Goal: Task Accomplishment & Management: Manage account settings

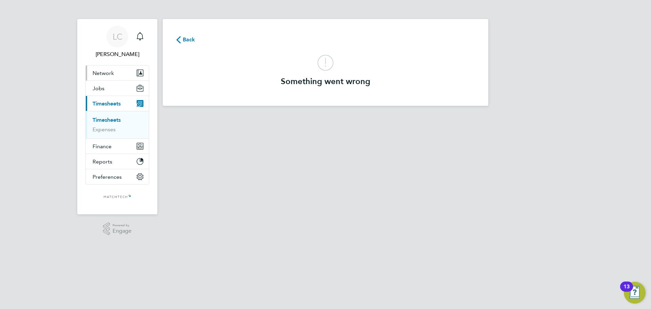
click at [115, 68] on button "Network" at bounding box center [117, 72] width 63 height 15
click at [111, 74] on span "Network" at bounding box center [103, 73] width 21 height 6
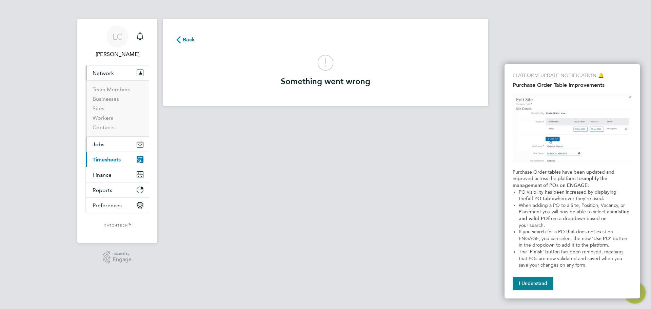
click at [113, 143] on button "Jobs" at bounding box center [117, 144] width 63 height 15
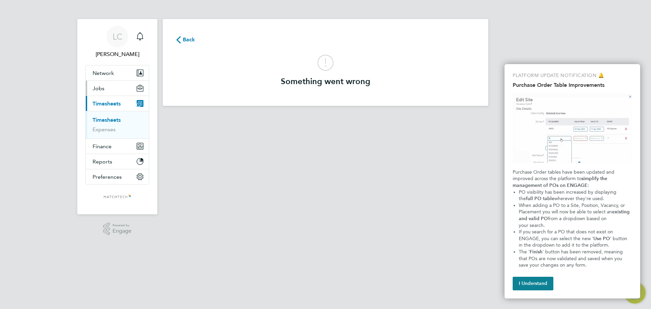
click at [101, 90] on span "Jobs" at bounding box center [99, 88] width 12 height 6
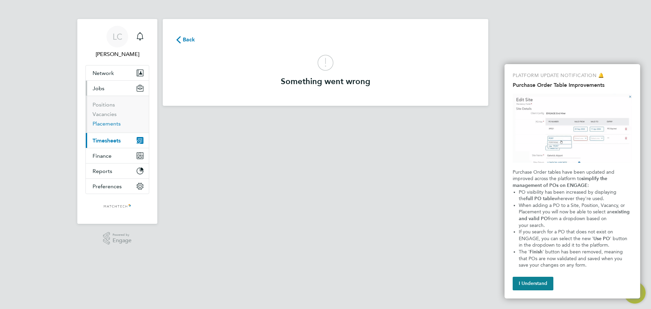
click at [104, 123] on link "Placements" at bounding box center [107, 123] width 28 height 6
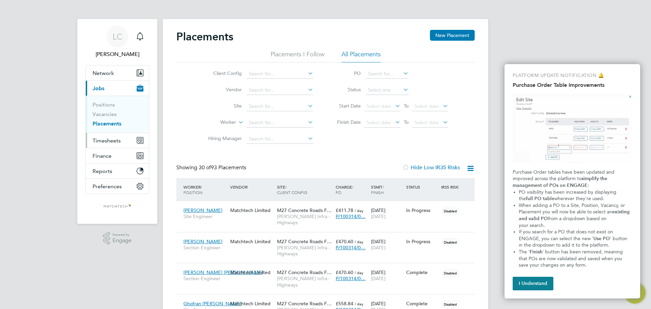
click at [111, 140] on span "Timesheets" at bounding box center [107, 140] width 28 height 6
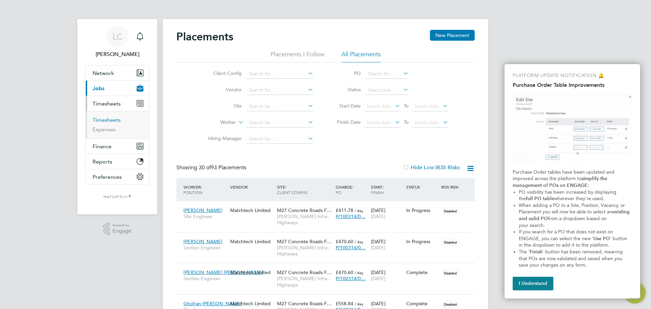
click at [112, 121] on link "Timesheets" at bounding box center [107, 120] width 28 height 6
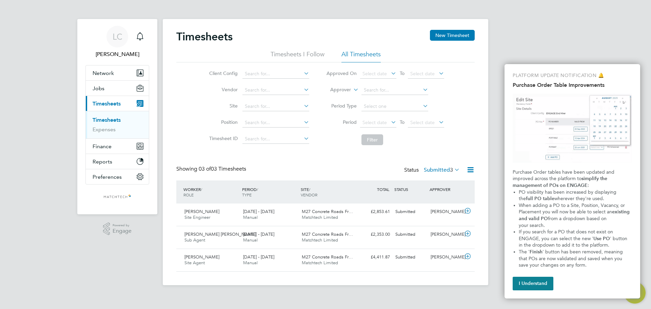
click at [441, 171] on label "Submitted 3" at bounding box center [442, 169] width 36 height 7
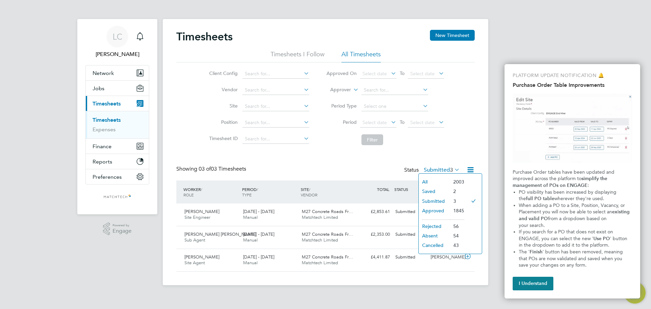
click at [325, 166] on div "Showing 03 of 03 Timesheets Status Submitted 3" at bounding box center [325, 172] width 298 height 15
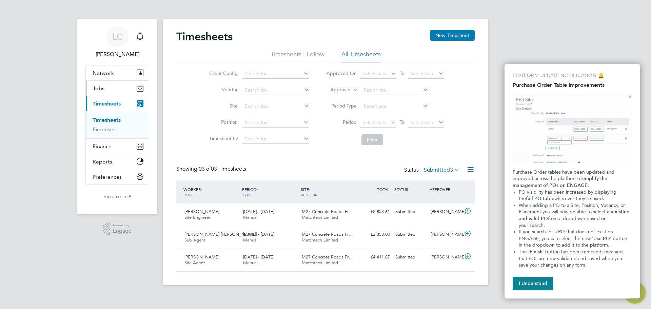
click at [108, 92] on button "Jobs" at bounding box center [117, 88] width 63 height 15
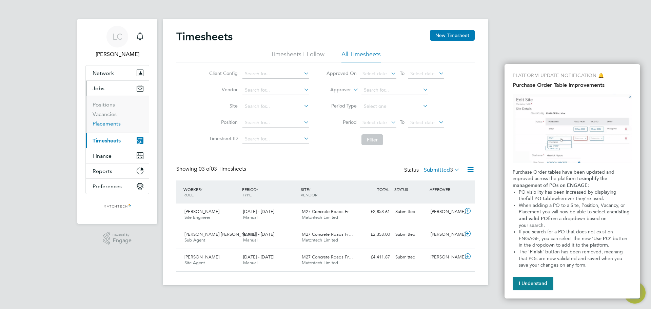
click at [110, 122] on link "Placements" at bounding box center [107, 123] width 28 height 6
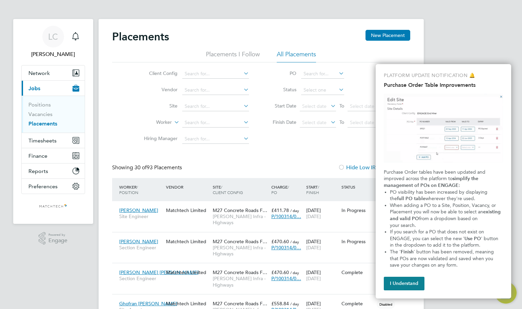
drag, startPoint x: 645, startPoint y: 70, endPoint x: 651, endPoint y: 140, distance: 71.1
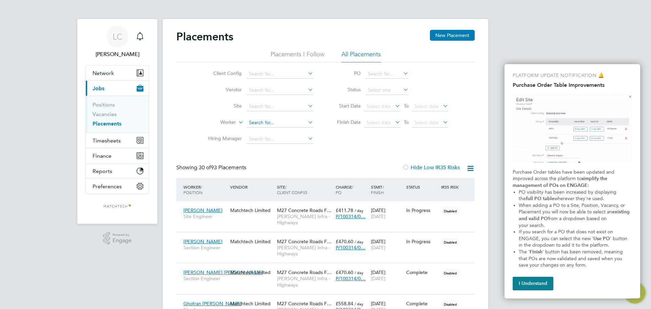
click at [261, 123] on input at bounding box center [279, 122] width 67 height 9
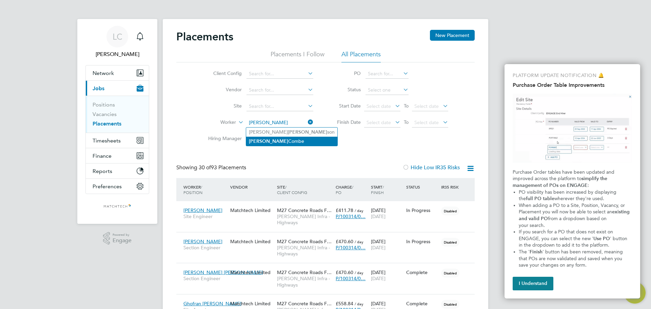
click at [262, 141] on b "Robert" at bounding box center [268, 141] width 39 height 6
type input "[PERSON_NAME]"
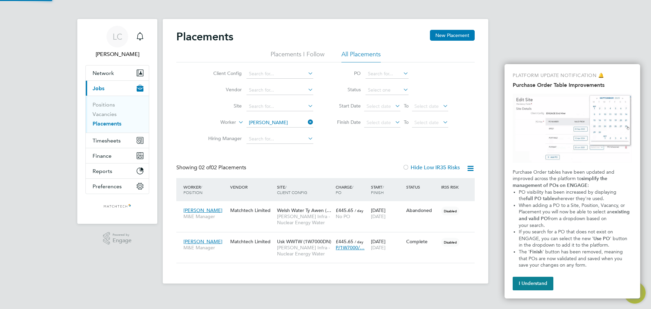
scroll to position [6, 32]
click at [217, 241] on div "Robert Combe M&E Manager" at bounding box center [205, 244] width 47 height 19
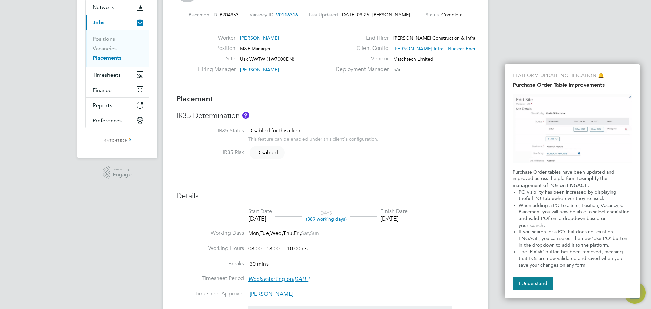
scroll to position [170, 0]
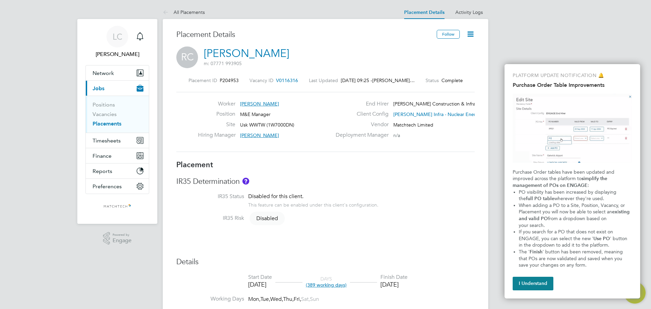
click at [523, 285] on button "I Understand" at bounding box center [533, 284] width 41 height 14
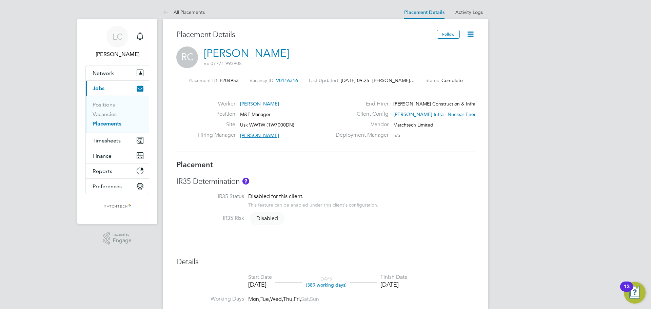
click at [233, 54] on link "[PERSON_NAME]" at bounding box center [246, 53] width 85 height 13
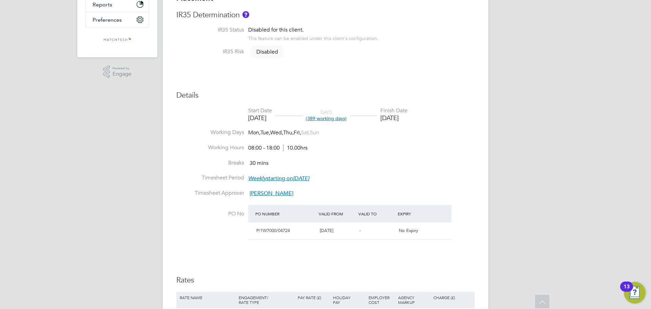
scroll to position [102, 0]
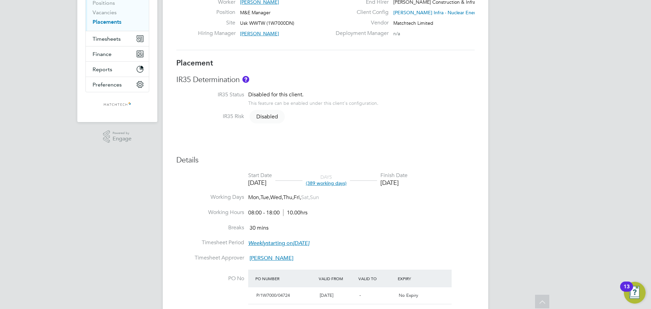
click at [347, 183] on span "(389 working days)" at bounding box center [326, 183] width 41 height 6
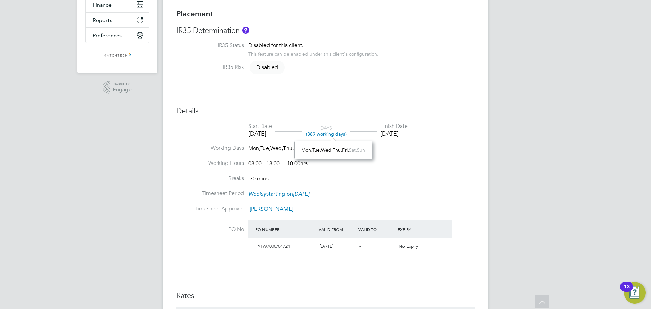
scroll to position [136, 0]
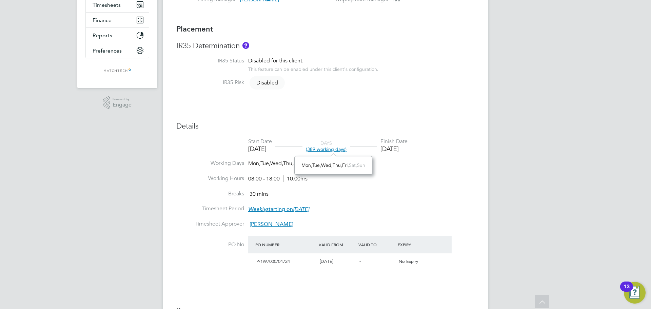
click at [408, 149] on div "[DATE]" at bounding box center [393, 149] width 27 height 8
drag, startPoint x: 357, startPoint y: 90, endPoint x: 360, endPoint y: 92, distance: 3.7
click at [360, 92] on li "IR35 Risk Disabled" at bounding box center [325, 86] width 298 height 15
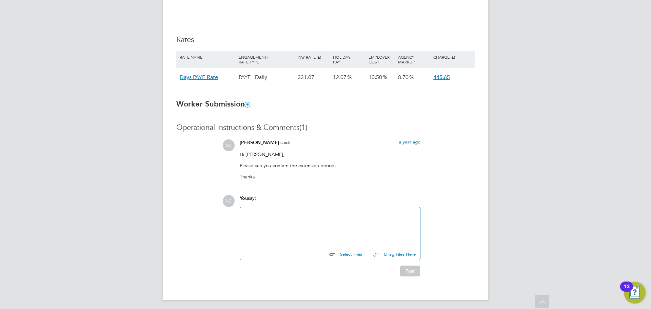
scroll to position [409, 0]
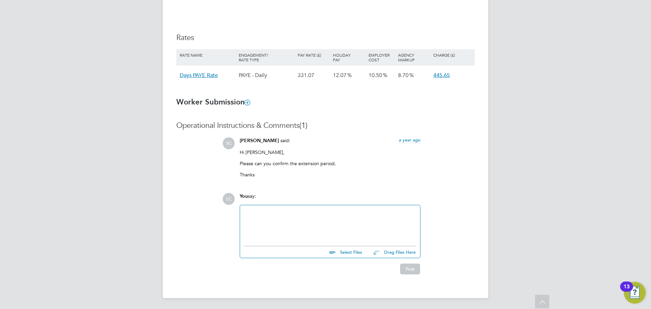
click at [311, 219] on div at bounding box center [330, 223] width 172 height 29
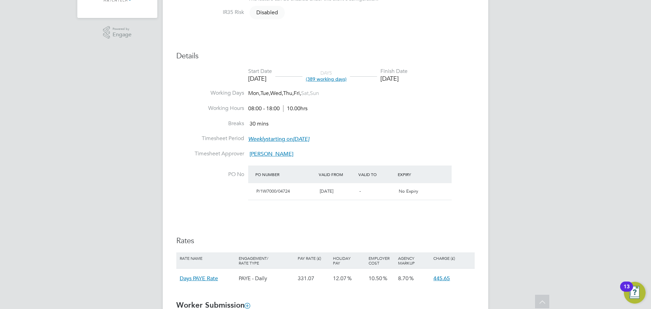
scroll to position [2, 0]
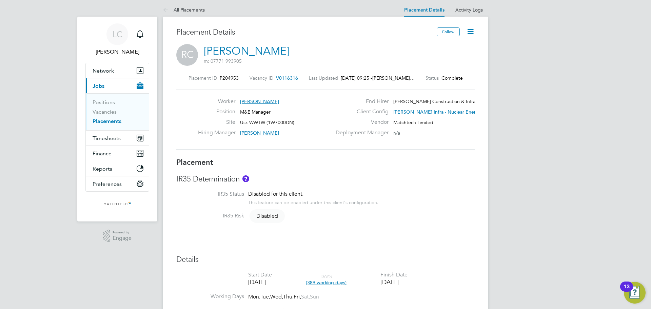
click at [223, 52] on link "[PERSON_NAME]" at bounding box center [246, 50] width 85 height 13
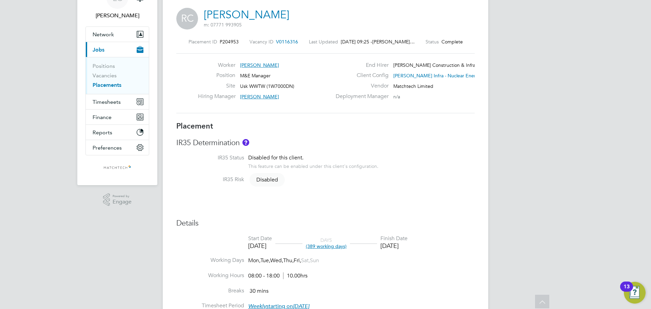
scroll to position [0, 0]
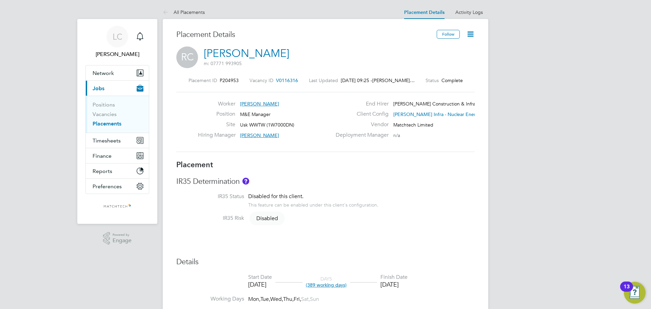
click at [229, 55] on link "[PERSON_NAME]" at bounding box center [246, 53] width 85 height 13
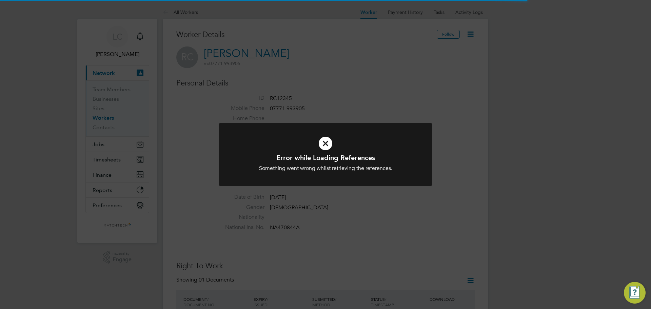
scroll to position [170, 0]
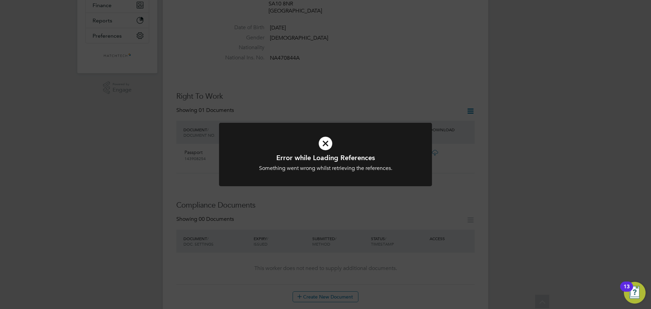
drag, startPoint x: 371, startPoint y: 100, endPoint x: 350, endPoint y: 112, distance: 24.7
click at [380, 103] on div "Error while Loading References Something went wrong whilst retrieving the refer…" at bounding box center [325, 154] width 651 height 309
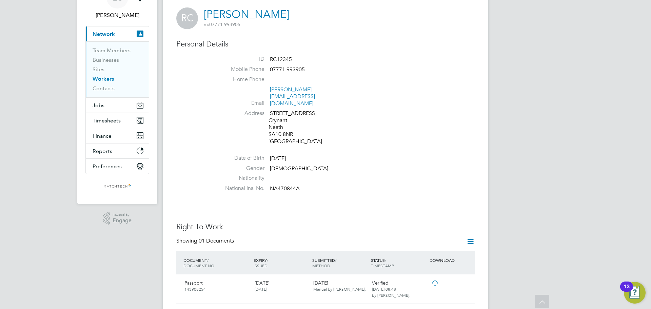
scroll to position [0, 0]
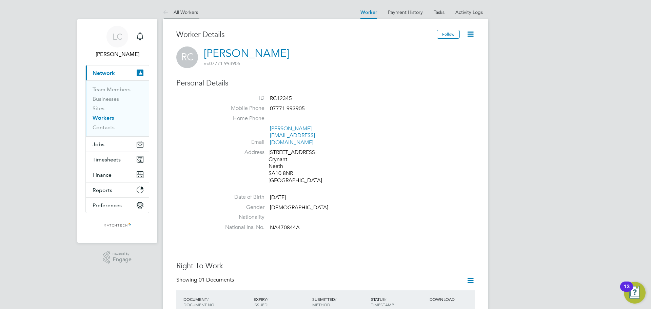
click at [177, 12] on link "All Workers" at bounding box center [180, 12] width 35 height 6
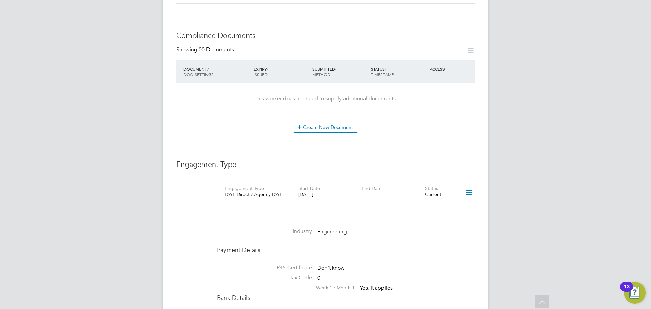
scroll to position [373, 0]
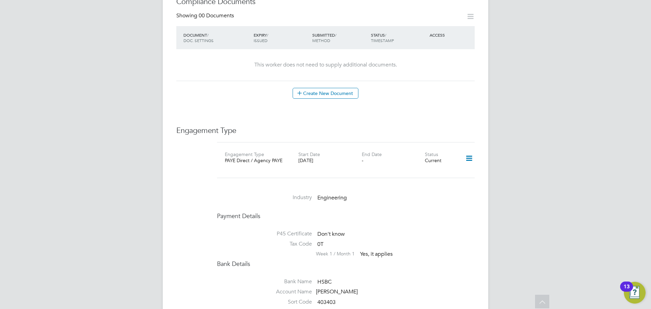
click at [469, 151] on icon at bounding box center [469, 159] width 12 height 16
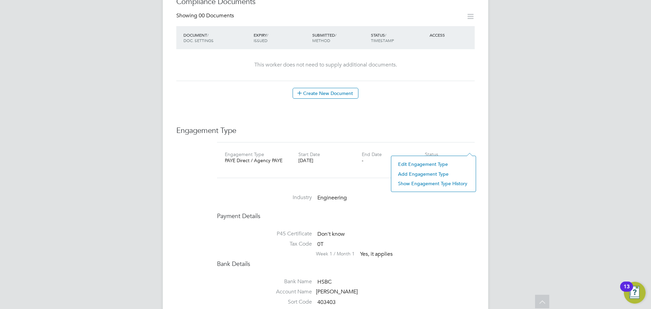
click at [408, 162] on li "Edit Engagement Type" at bounding box center [434, 163] width 78 height 9
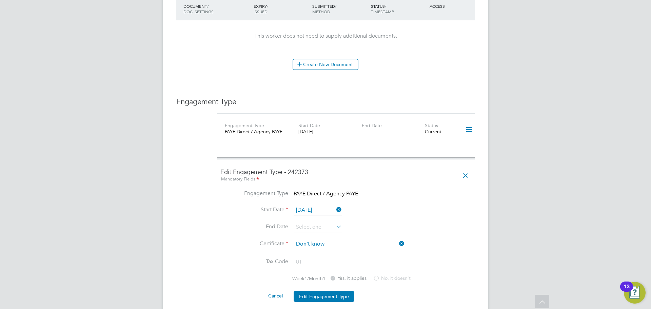
scroll to position [441, 0]
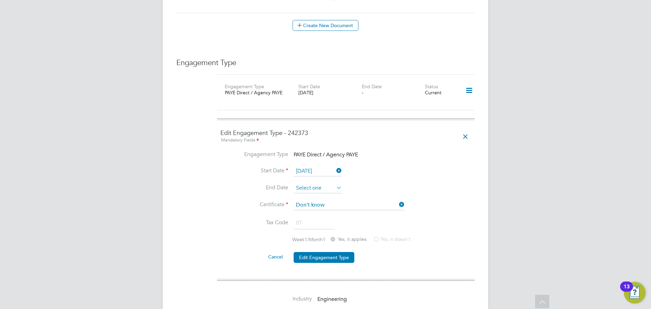
click at [324, 183] on input at bounding box center [318, 188] width 48 height 10
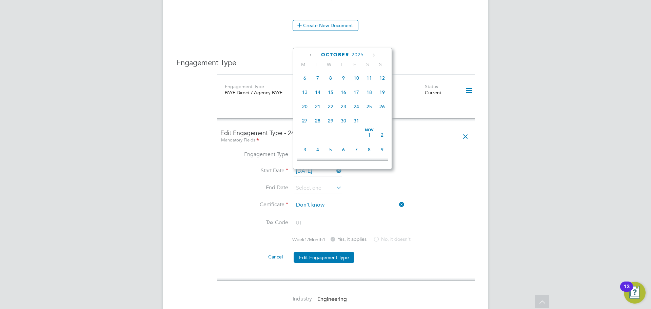
scroll to position [404, 0]
click at [357, 111] on span "31" at bounding box center [356, 104] width 13 height 13
type input "[DATE]"
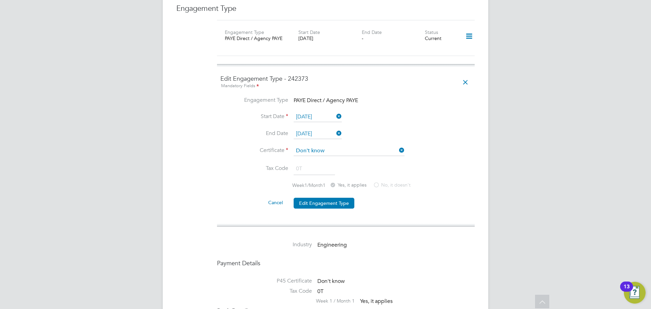
scroll to position [542, 0]
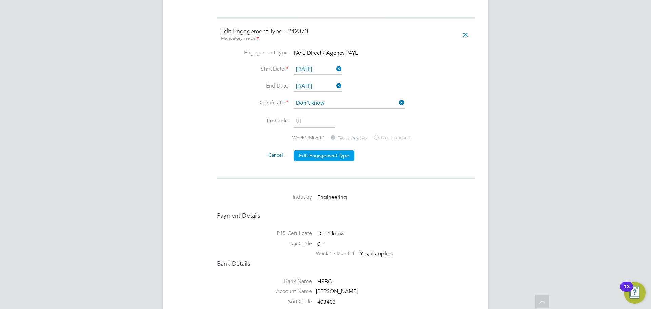
click at [318, 150] on button "Edit Engagement Type" at bounding box center [324, 155] width 61 height 11
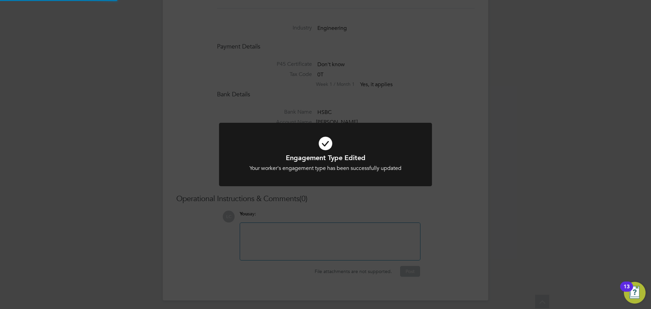
scroll to position [531, 0]
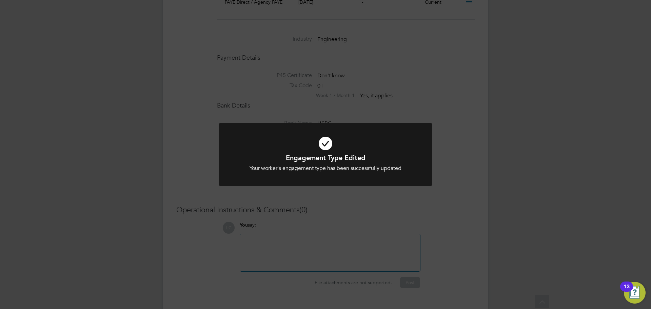
click at [138, 101] on div "Engagement Type Edited Your worker's engagement type has been successfully upda…" at bounding box center [325, 154] width 651 height 309
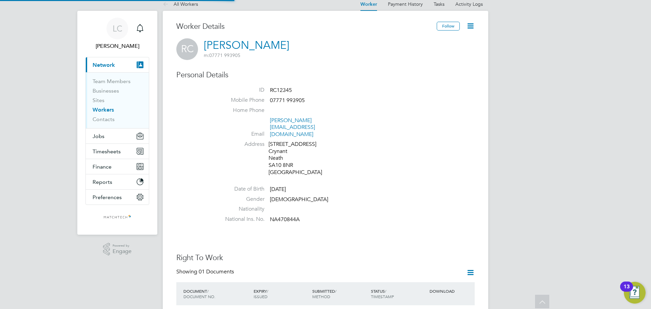
scroll to position [0, 0]
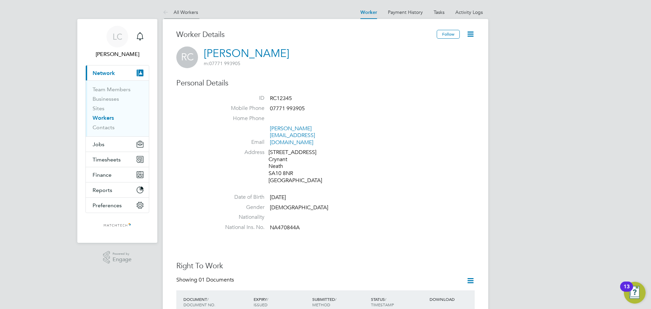
click at [186, 12] on link "All Workers" at bounding box center [180, 12] width 35 height 6
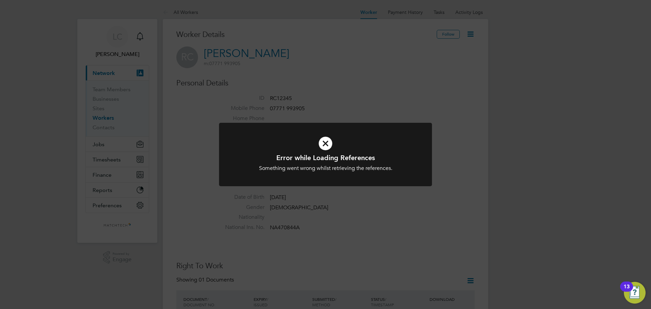
drag, startPoint x: 407, startPoint y: 89, endPoint x: 403, endPoint y: 91, distance: 3.7
click at [406, 89] on div "Error while Loading References Something went wrong whilst retrieving the refer…" at bounding box center [325, 154] width 651 height 309
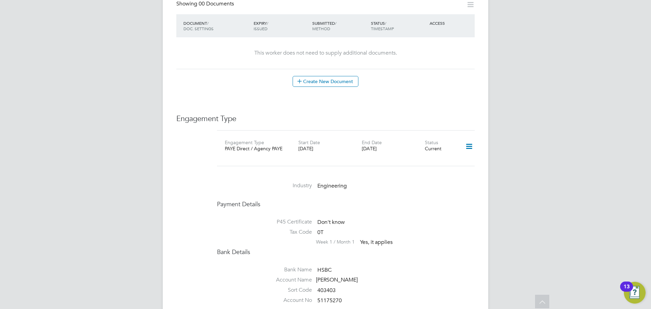
scroll to position [373, 0]
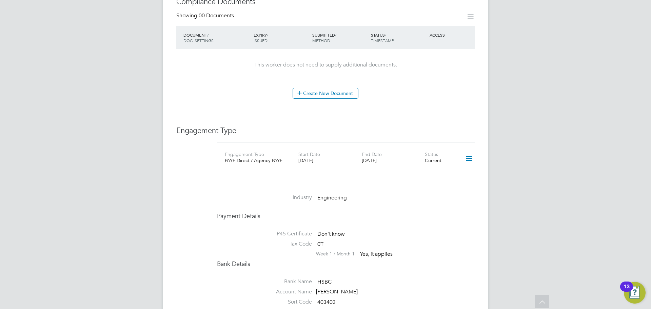
click at [470, 151] on icon at bounding box center [469, 159] width 12 height 16
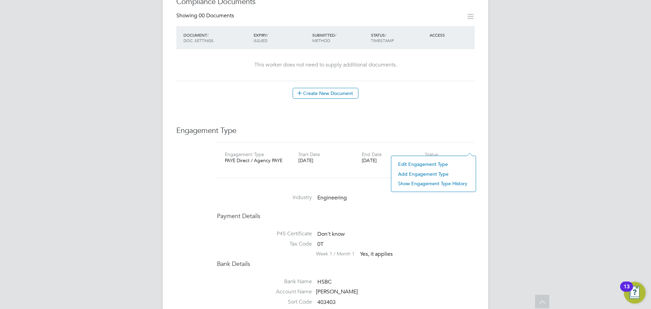
click at [422, 163] on li "Edit Engagement Type" at bounding box center [434, 163] width 78 height 9
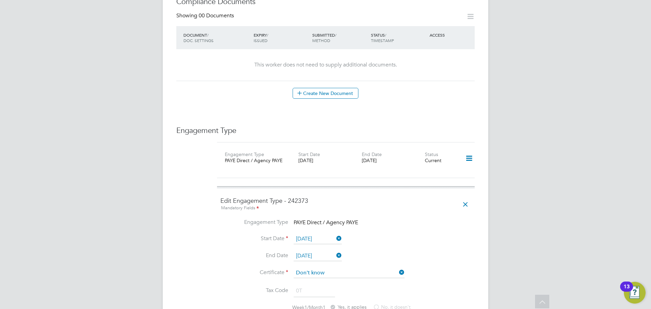
click at [308, 251] on input "[DATE]" at bounding box center [318, 256] width 48 height 10
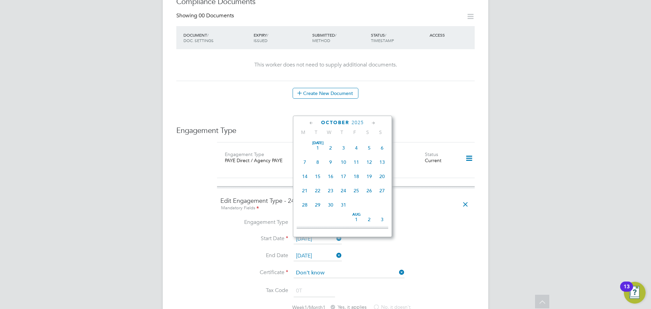
scroll to position [250, 0]
click at [310, 121] on icon at bounding box center [311, 122] width 6 height 7
click at [356, 160] on span "8" at bounding box center [356, 160] width 13 height 13
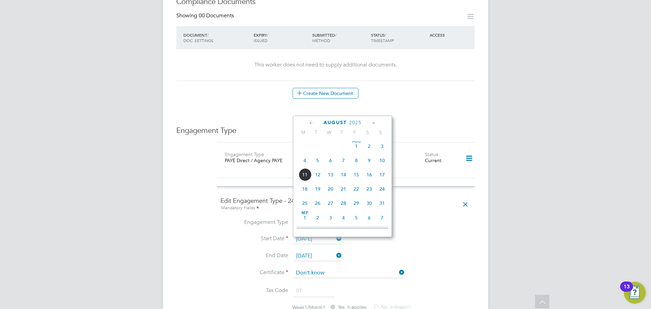
type input "[DATE]"
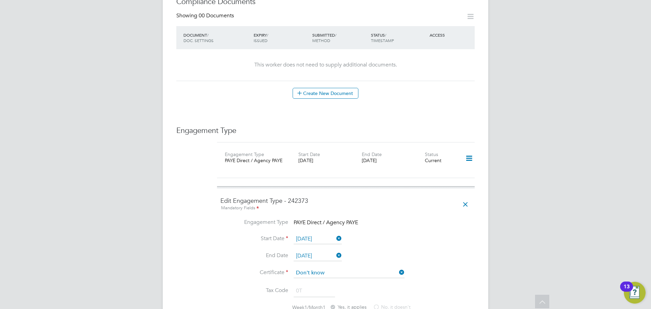
click at [471, 151] on icon at bounding box center [469, 159] width 12 height 16
click at [387, 88] on div "Create New Document" at bounding box center [325, 93] width 298 height 11
